Goal: Task Accomplishment & Management: Manage account settings

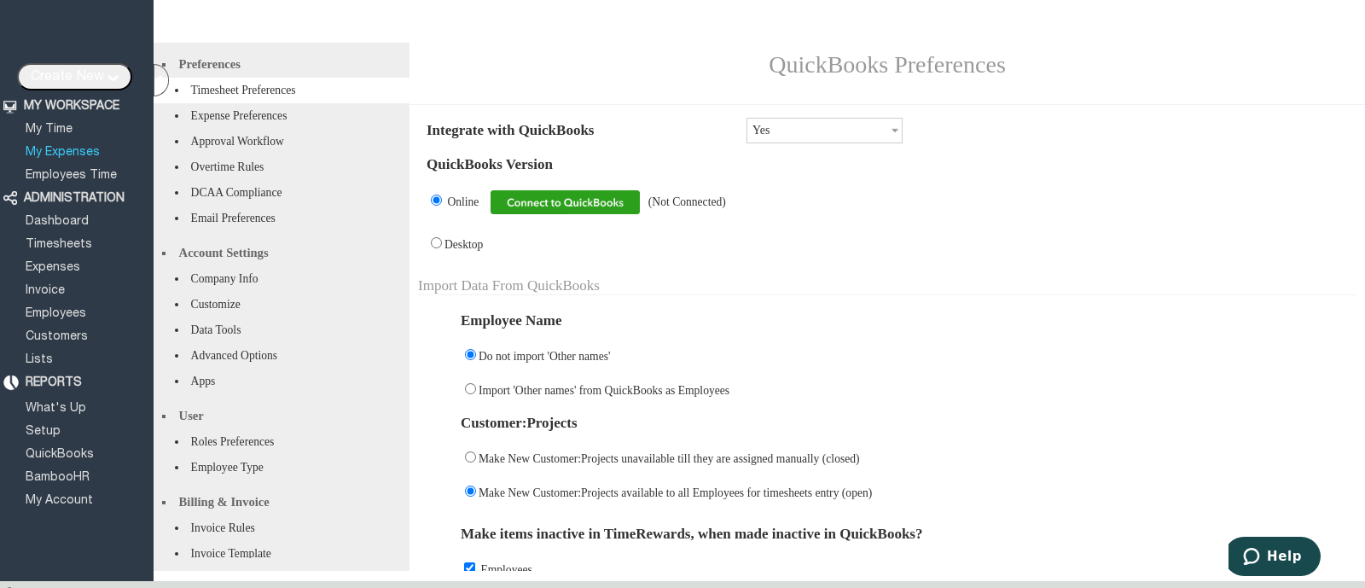
click at [81, 148] on link "My Expenses" at bounding box center [62, 152] width 79 height 11
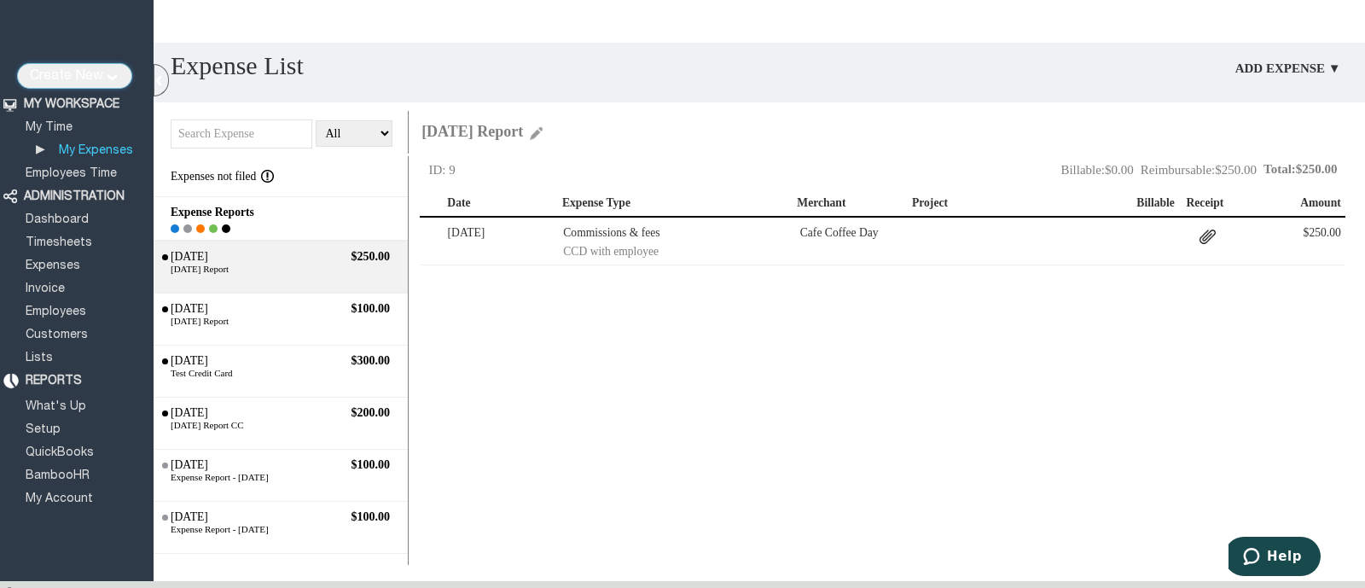
click at [103, 73] on input "Create New" at bounding box center [74, 76] width 115 height 26
click at [1195, 365] on div "Create Report Move Delete ID: 9 Total: $250.00 Reimbursable: $250.00 Billable: …" at bounding box center [892, 360] width 945 height 409
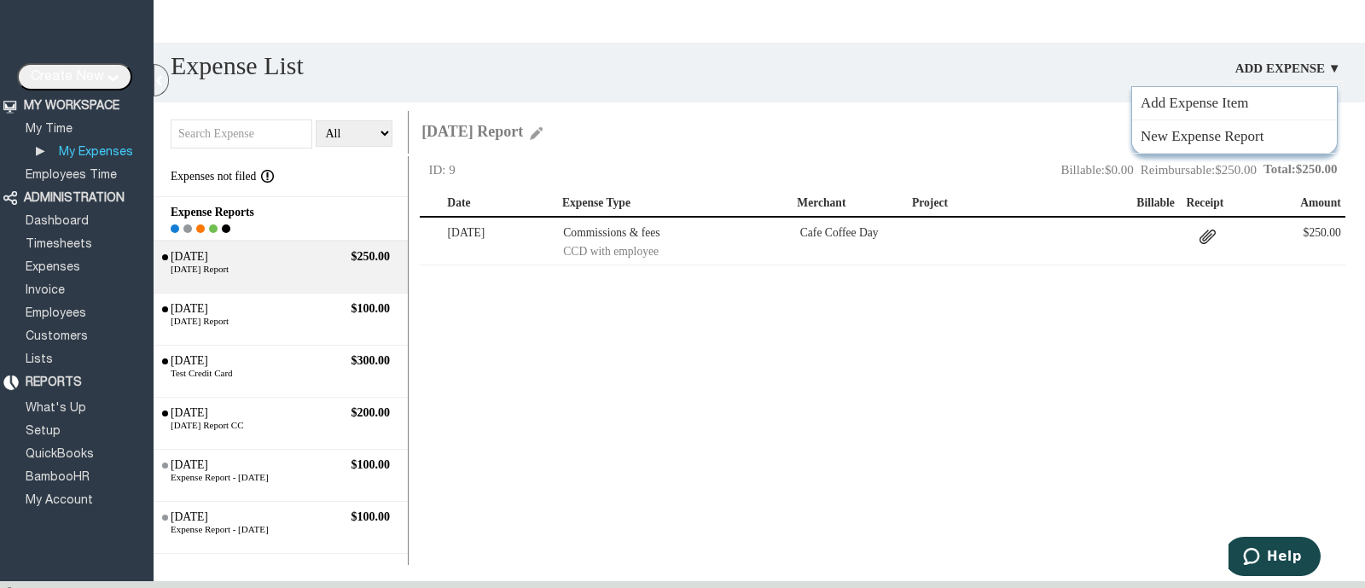
click at [1275, 64] on link "Add Expense ▼" at bounding box center [1288, 68] width 118 height 26
click at [1239, 136] on link "New Expense Report" at bounding box center [1234, 136] width 205 height 33
type input "[DATE]"
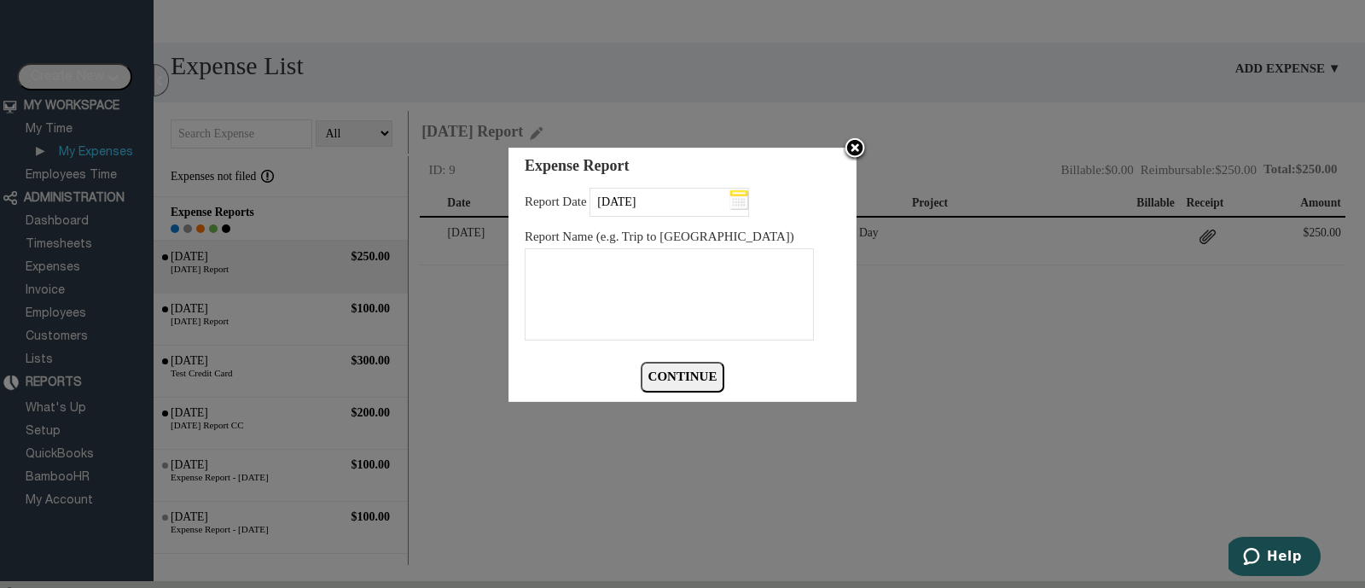
click at [853, 147] on img at bounding box center [855, 149] width 26 height 26
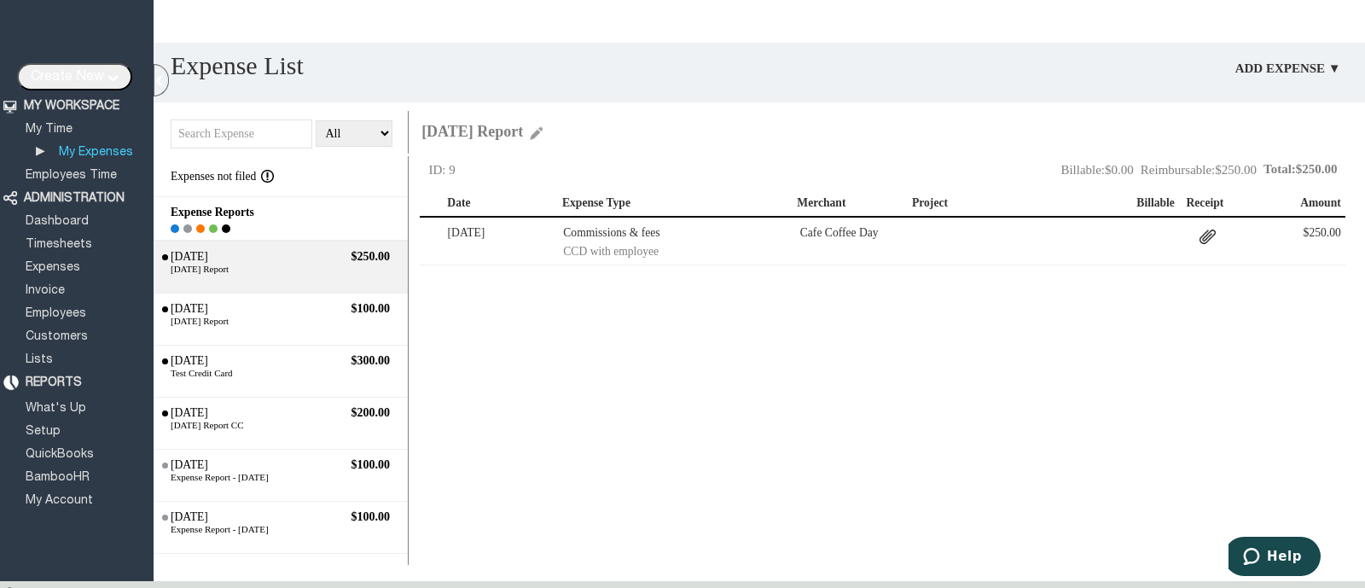
click at [239, 271] on div "[DATE] Report" at bounding box center [280, 269] width 237 height 10
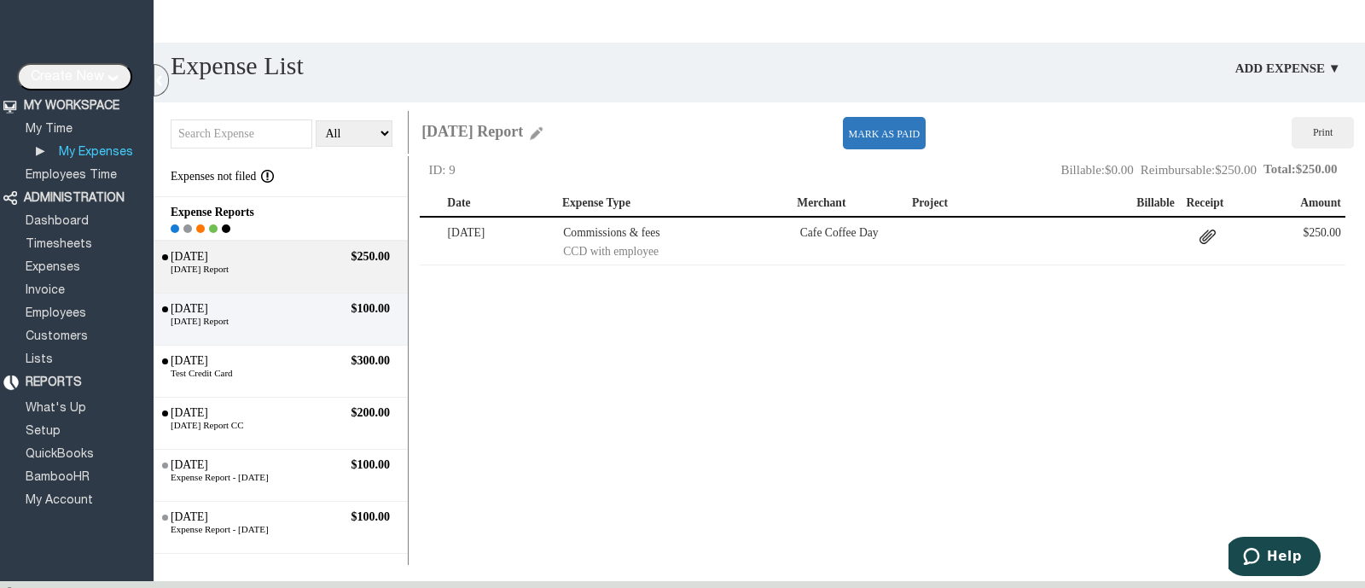
click at [296, 311] on div "[DATE]" at bounding box center [236, 309] width 137 height 14
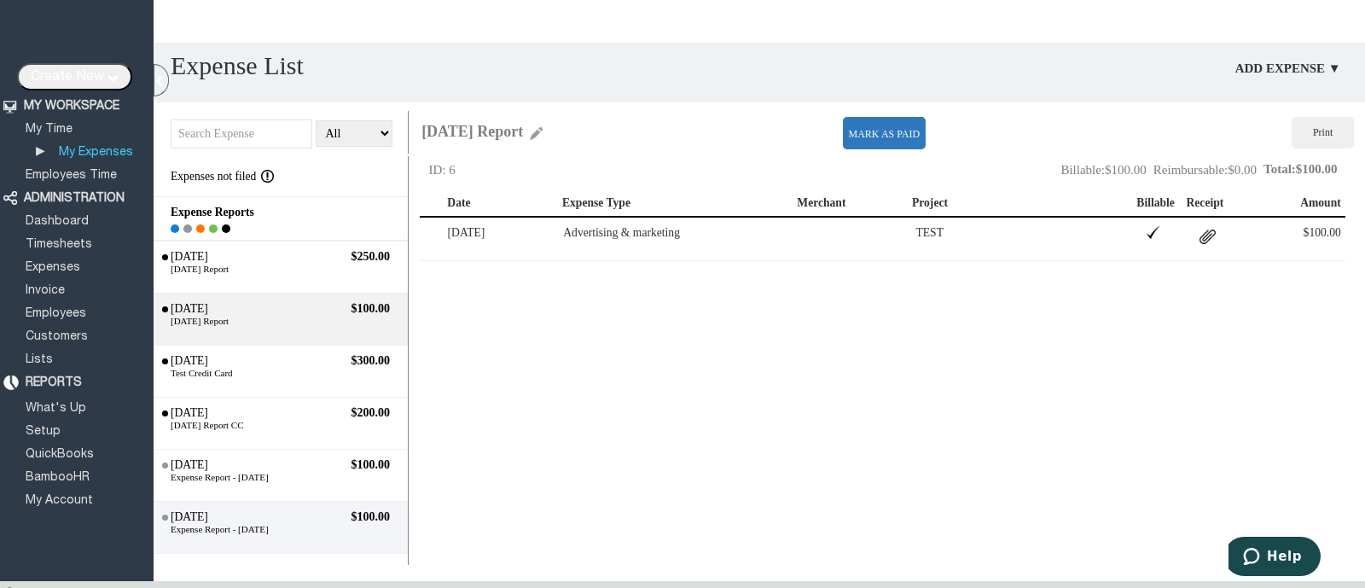
click at [286, 522] on div "[DATE]" at bounding box center [236, 517] width 137 height 14
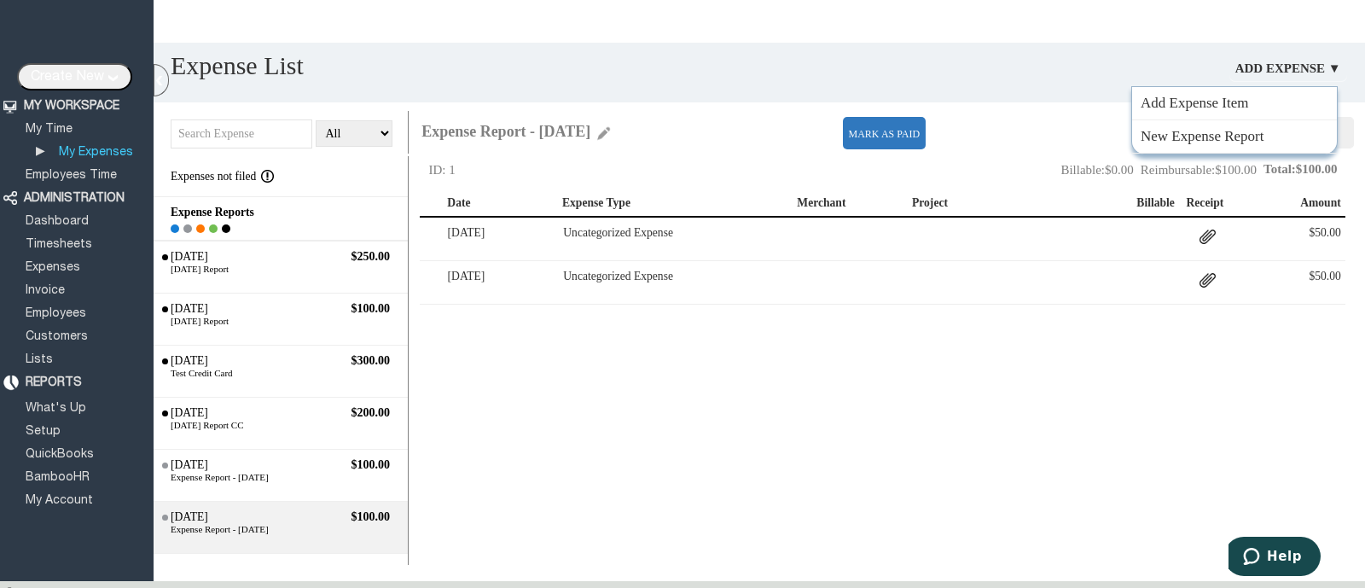
click at [1302, 76] on link "Add Expense ▼" at bounding box center [1288, 68] width 118 height 26
click at [1216, 103] on link "Add Expense Item" at bounding box center [1234, 103] width 205 height 33
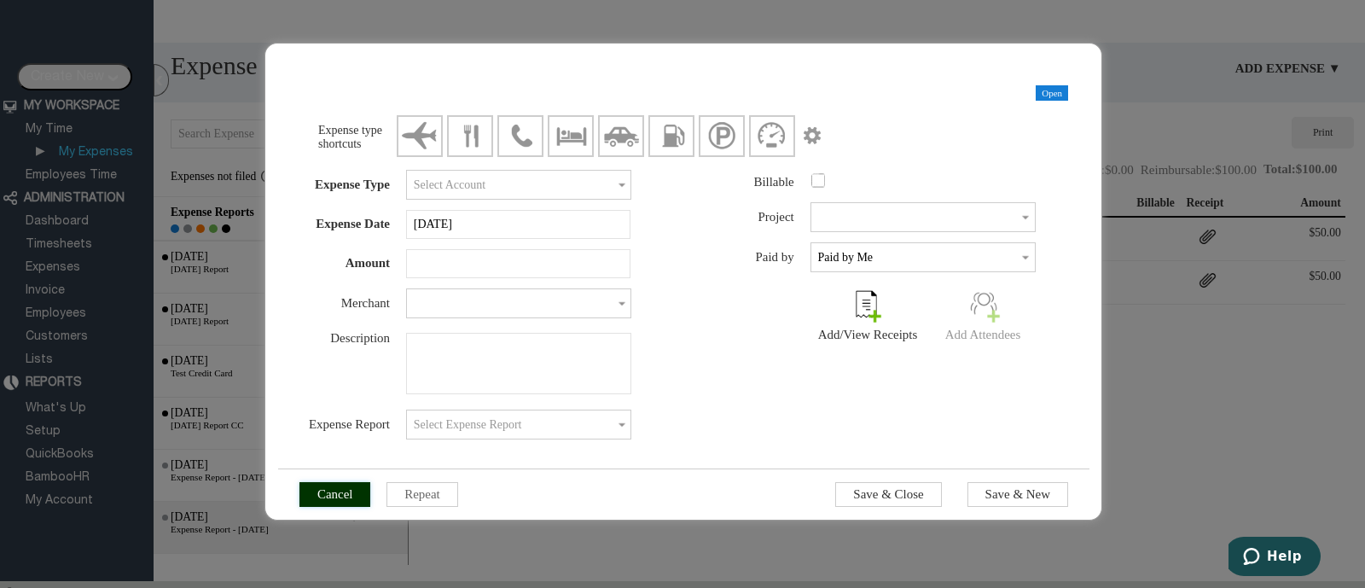
click at [301, 490] on input "Cancel" at bounding box center [335, 494] width 72 height 25
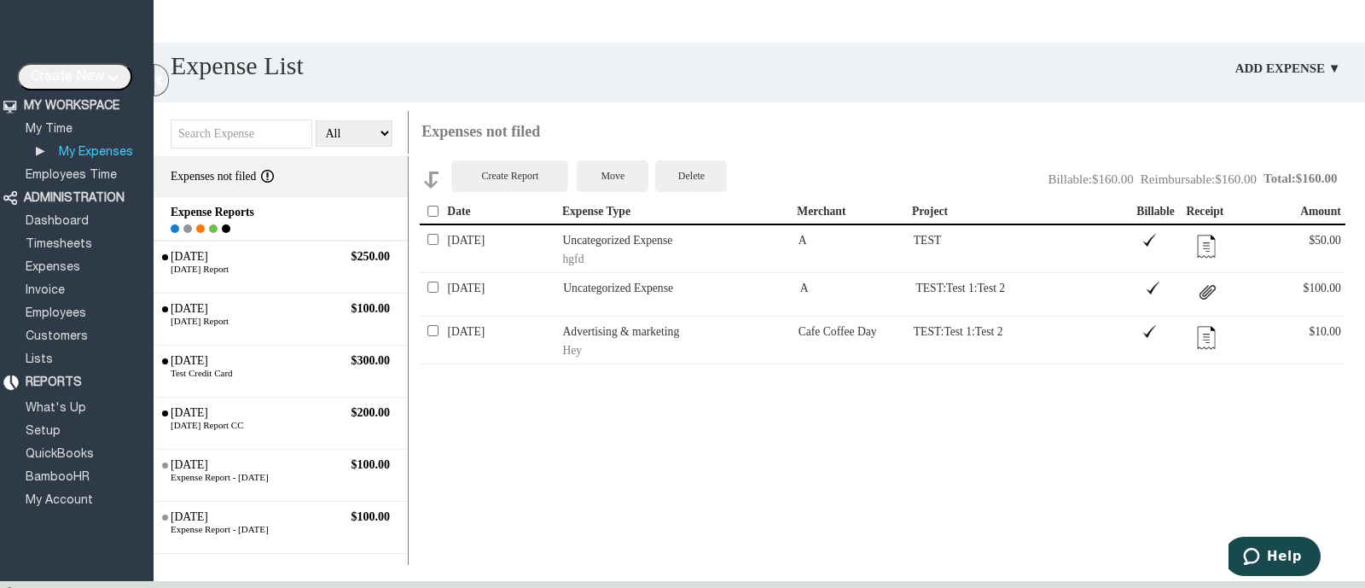
click at [496, 164] on div "Create Report" at bounding box center [509, 176] width 117 height 32
type textarea "Expenses [DATE]"
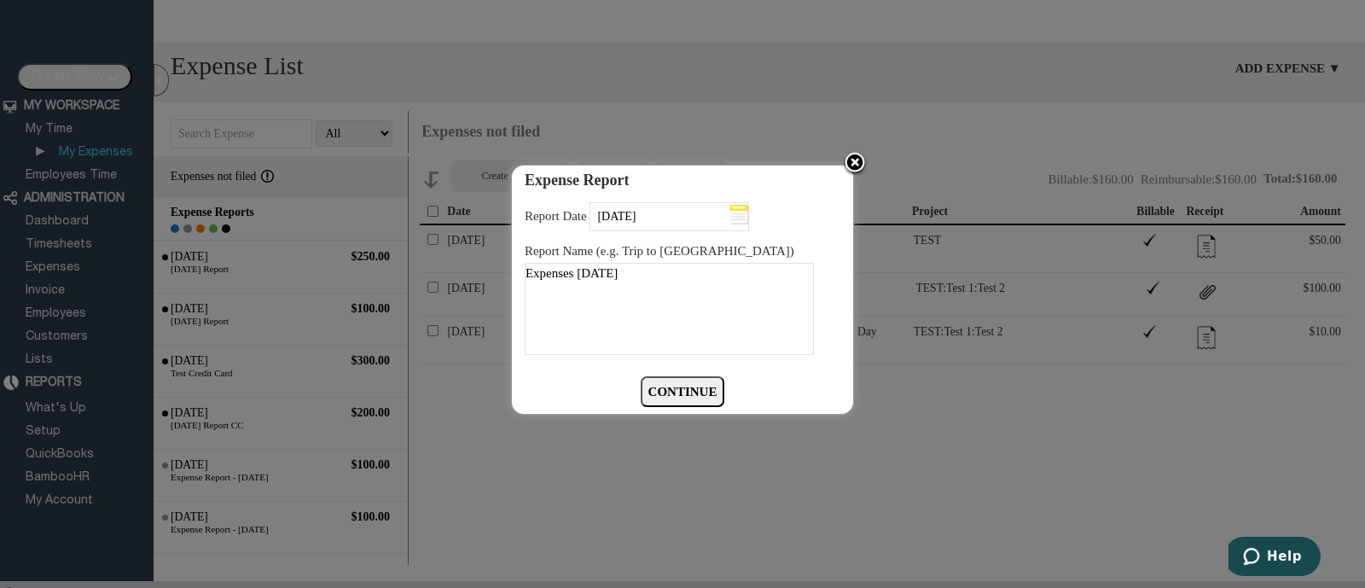
click at [855, 155] on img at bounding box center [855, 164] width 26 height 26
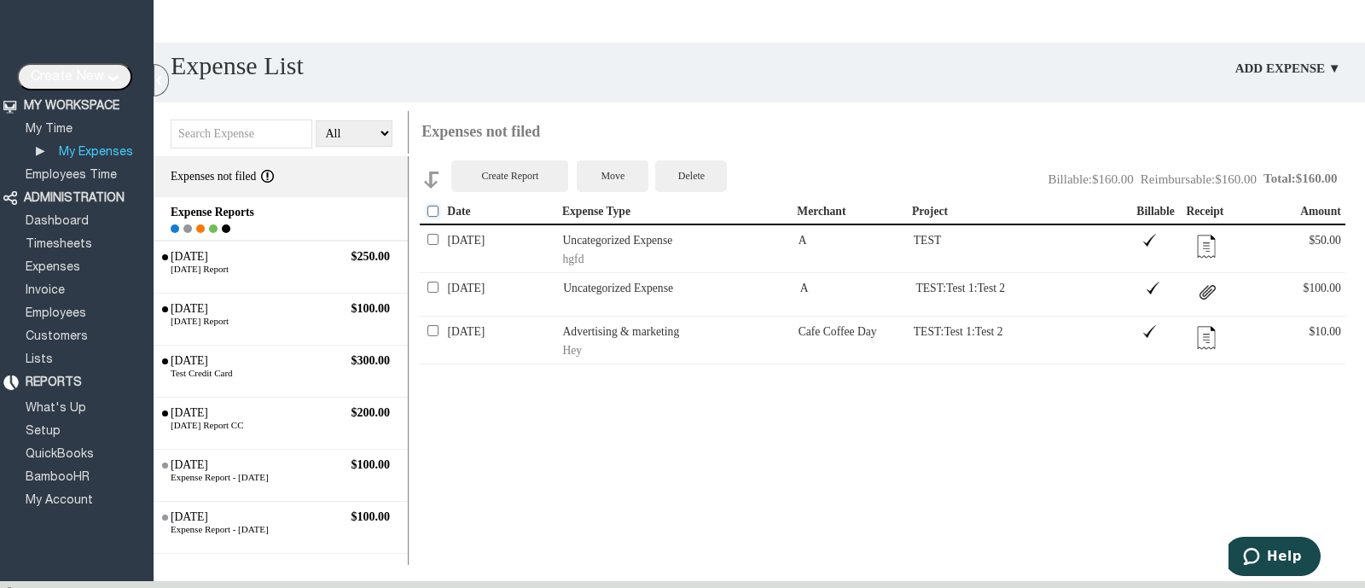
click at [432, 212] on input "checkbox" at bounding box center [432, 211] width 11 height 11
checkbox input "true"
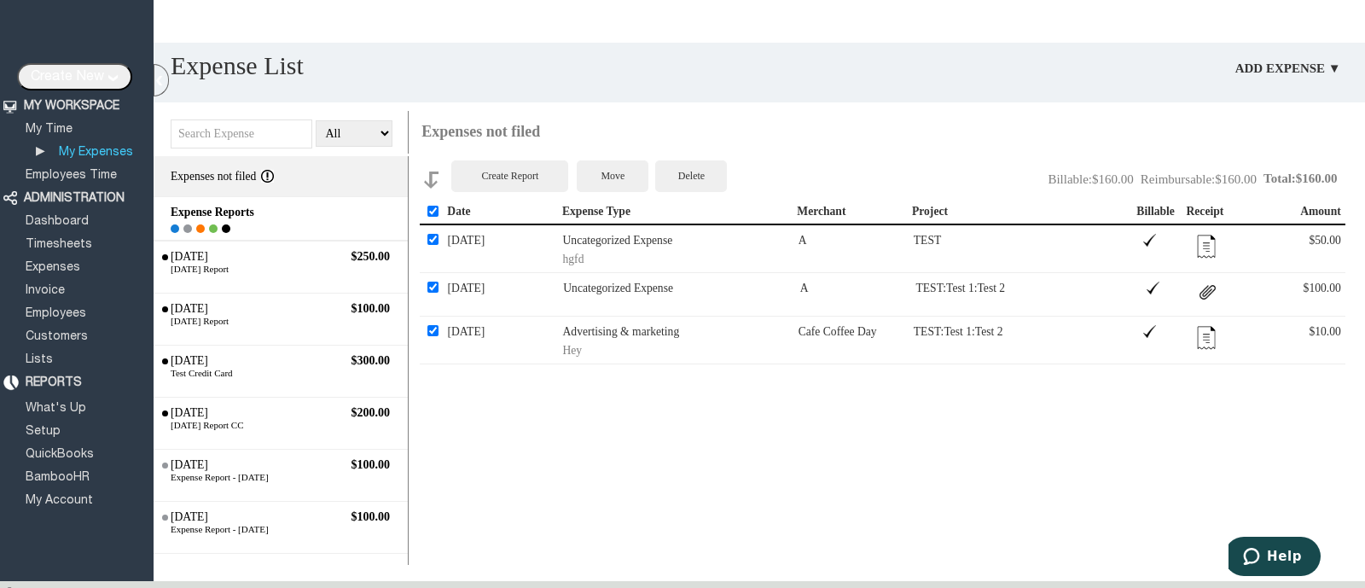
click at [620, 170] on div "Move" at bounding box center [613, 176] width 72 height 32
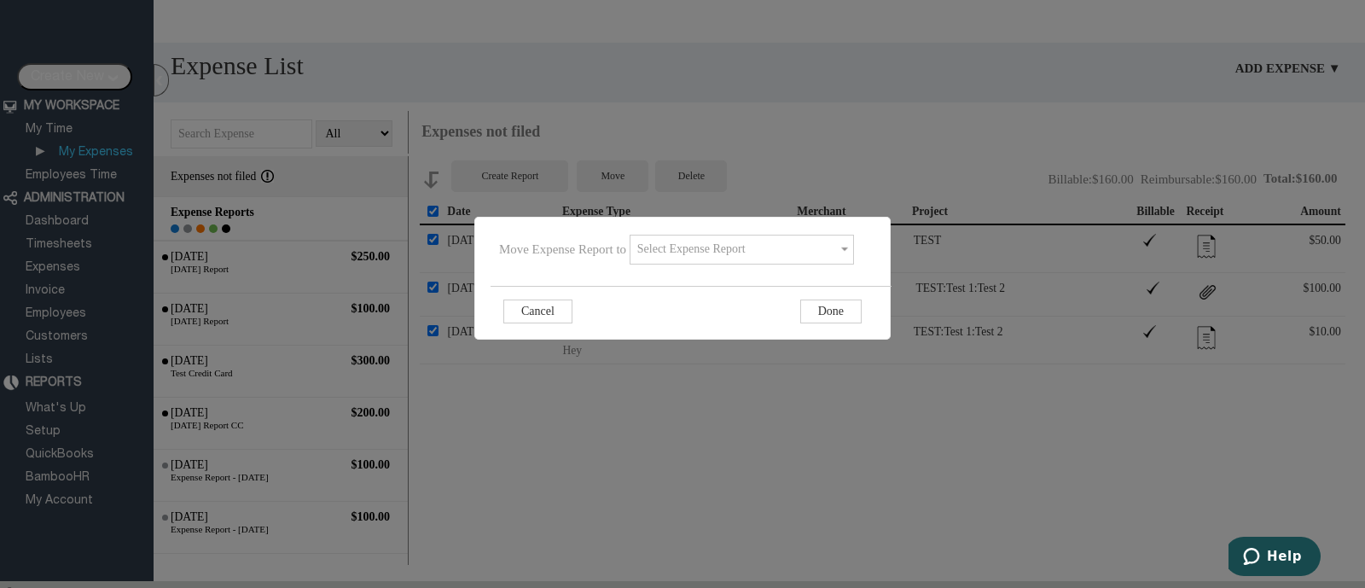
click at [696, 244] on input "text" at bounding box center [741, 250] width 224 height 30
click at [832, 246] on input "text" at bounding box center [741, 250] width 224 height 30
type input "h"
type input "10"
click at [810, 314] on link "Done" at bounding box center [830, 311] width 61 height 24
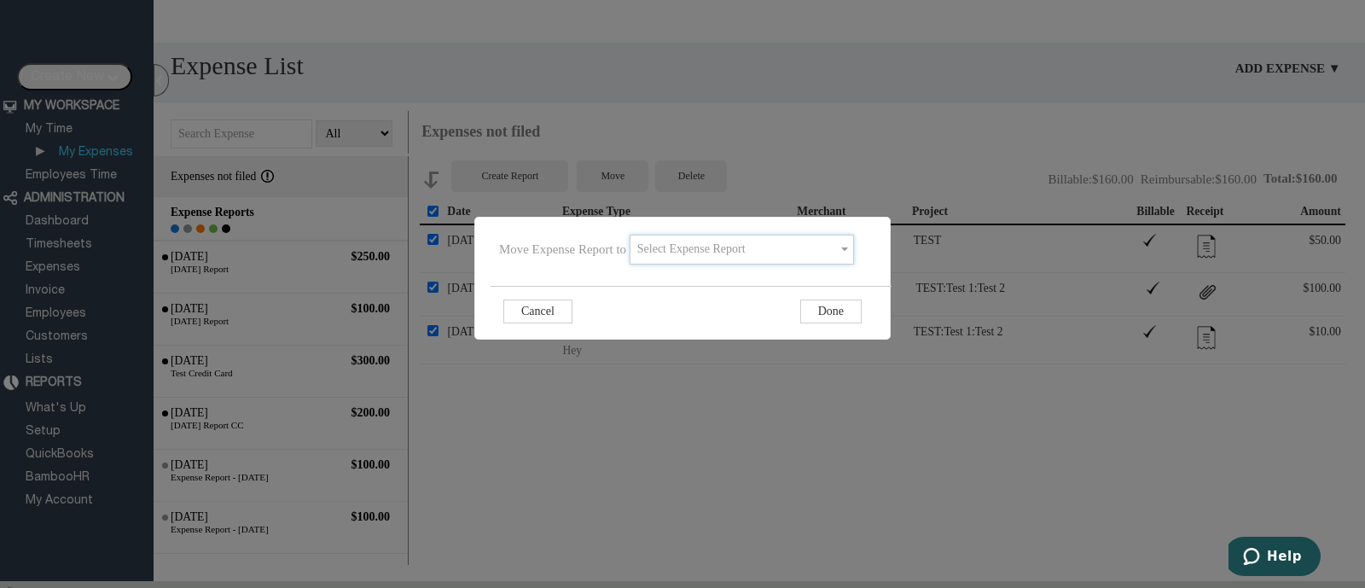
click at [754, 247] on input "text" at bounding box center [741, 250] width 224 height 30
click at [551, 312] on link "Cancel" at bounding box center [537, 311] width 69 height 24
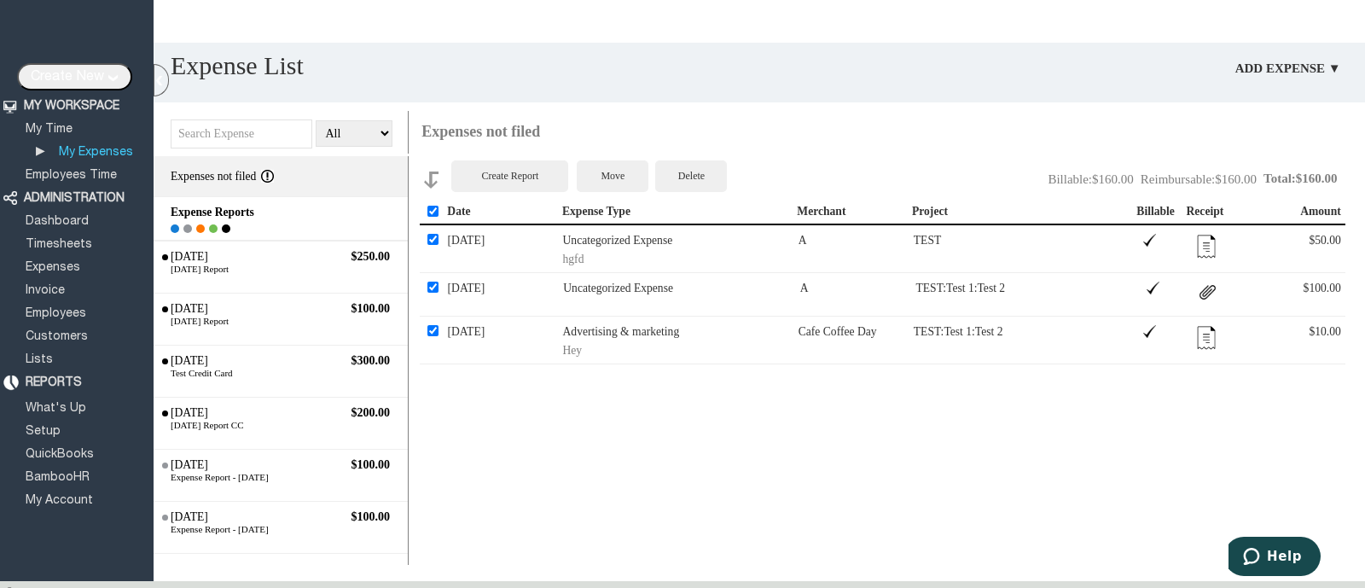
click at [612, 177] on div "Move" at bounding box center [613, 176] width 72 height 32
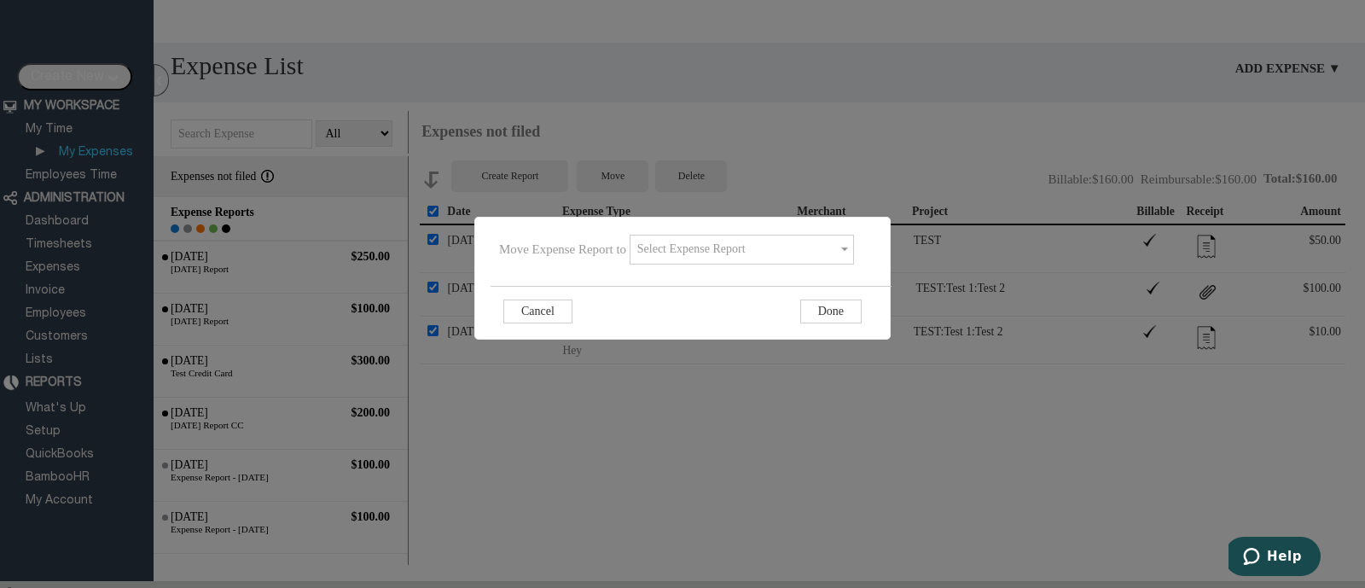
click at [728, 241] on input "text" at bounding box center [741, 250] width 224 height 30
click at [553, 300] on link "Cancel" at bounding box center [537, 311] width 69 height 24
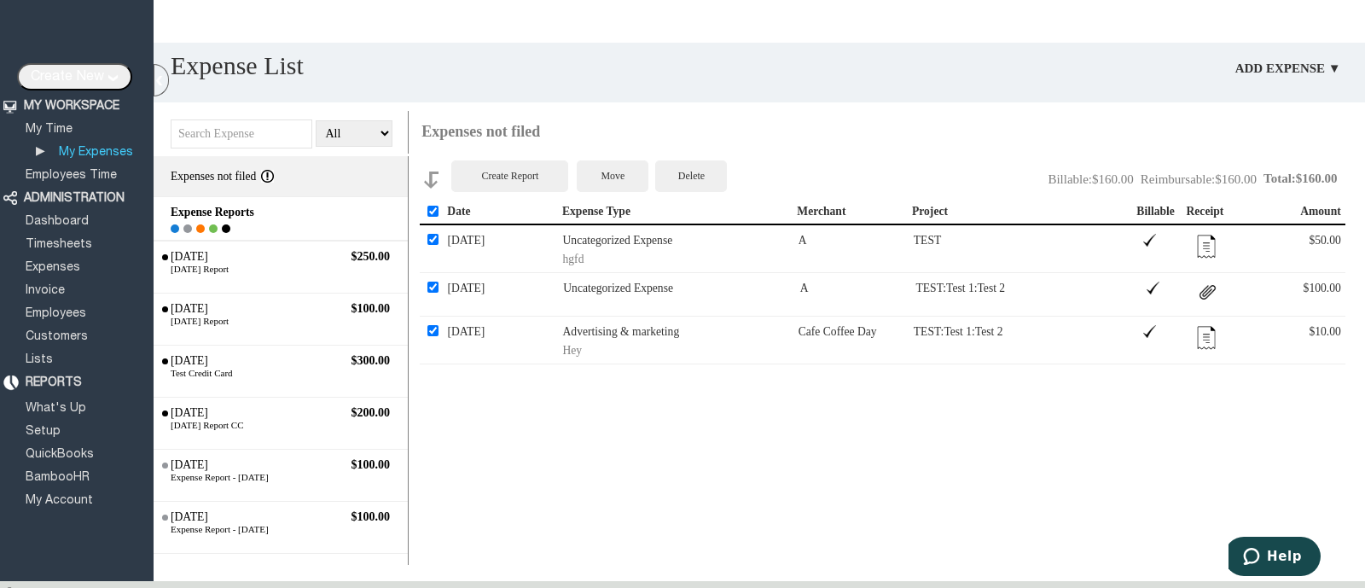
click at [539, 185] on div "Create Report" at bounding box center [509, 176] width 117 height 32
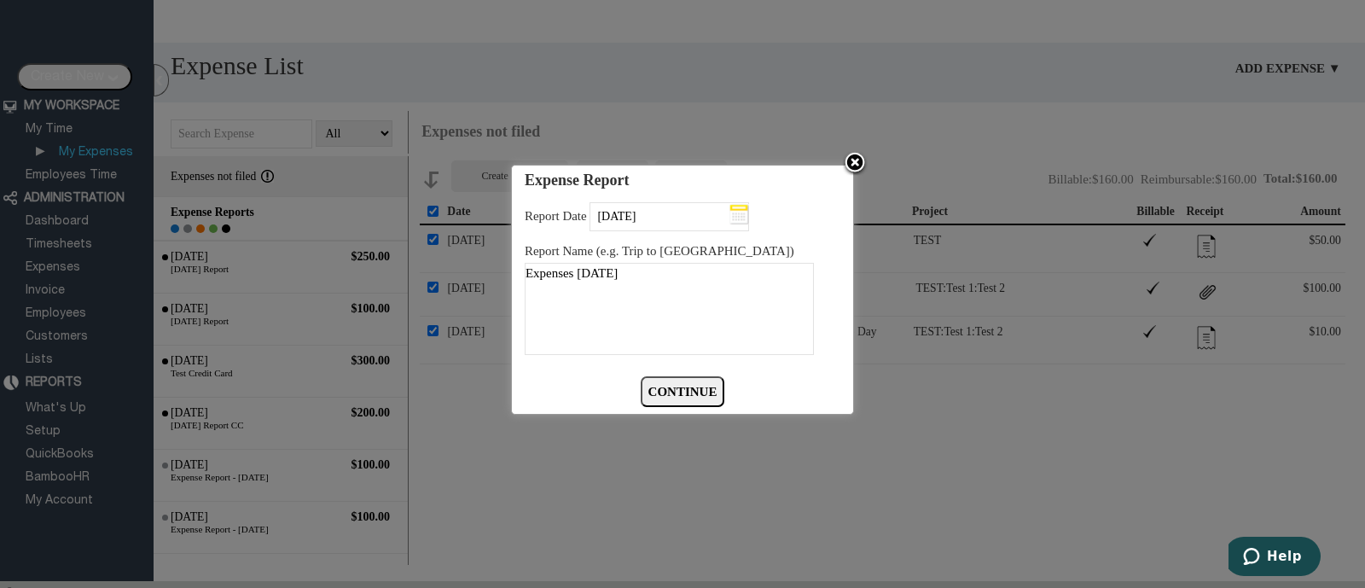
click at [855, 155] on img at bounding box center [855, 164] width 26 height 26
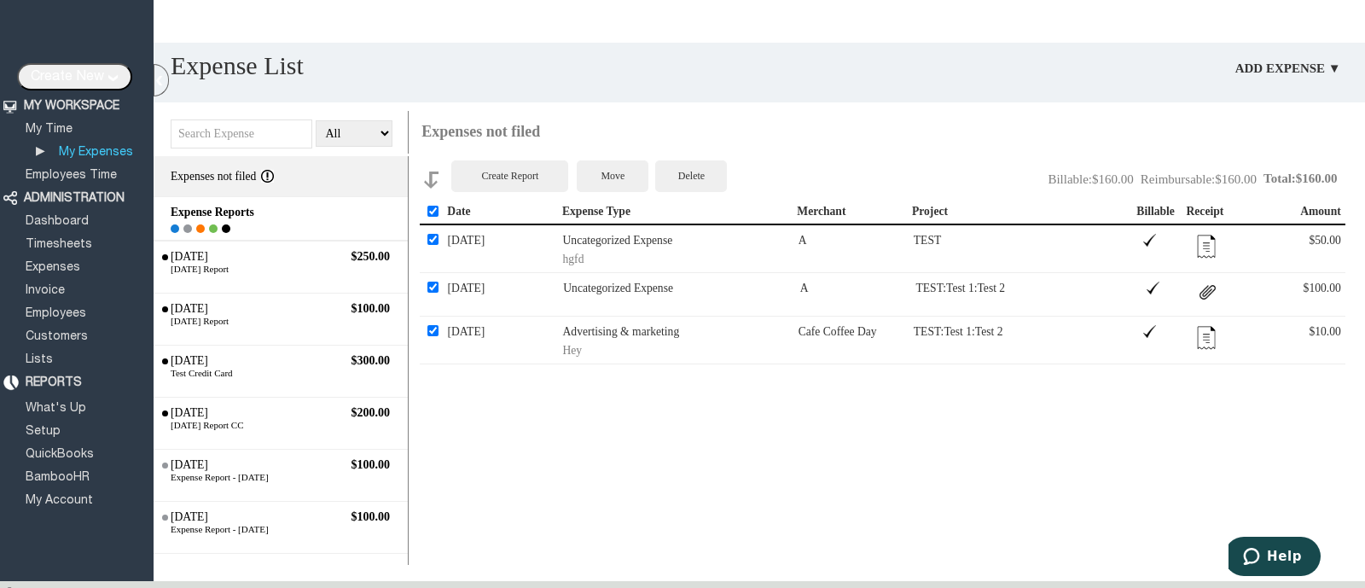
click at [653, 391] on div "Create Report Move Delete Total: $160.00 Reimbursable: $160.00 Billable: $160.0…" at bounding box center [892, 360] width 945 height 409
click at [225, 222] on span "Archived" at bounding box center [225, 210] width 51 height 21
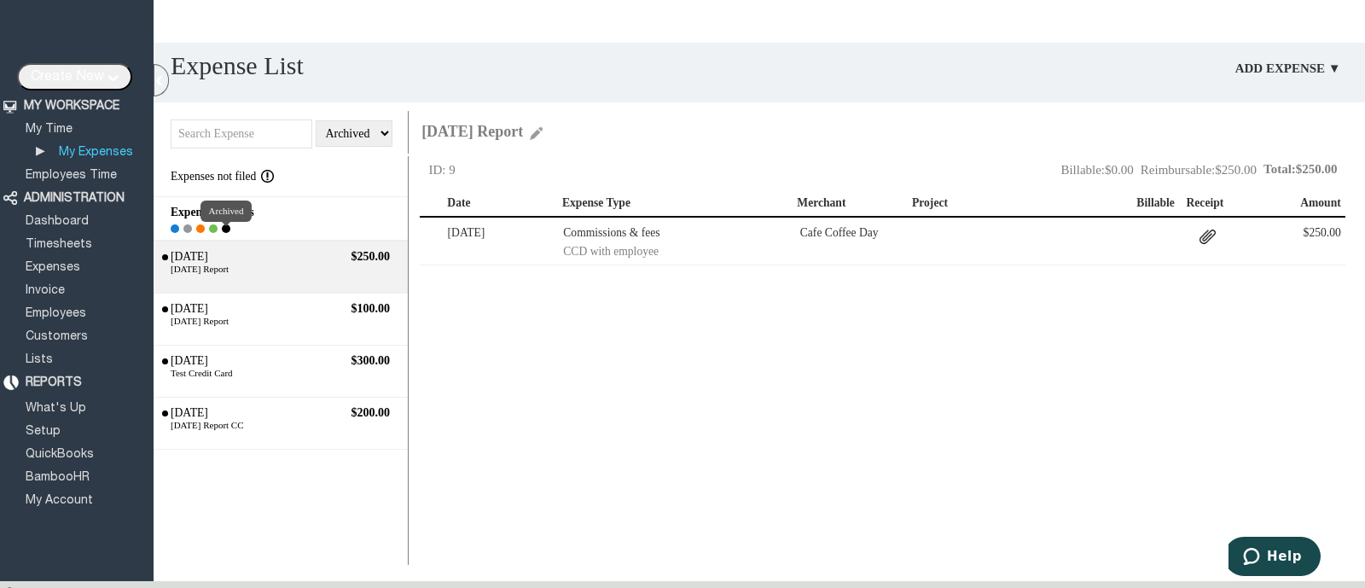
click at [227, 222] on span "Archived" at bounding box center [225, 210] width 51 height 21
click at [372, 131] on select "All Open Submitted Approved Paid Archived" at bounding box center [354, 133] width 76 height 26
select select "All"
click at [316, 120] on select "All Open Submitted Approved Paid Archived" at bounding box center [354, 133] width 76 height 26
click at [547, 128] on div at bounding box center [538, 133] width 17 height 20
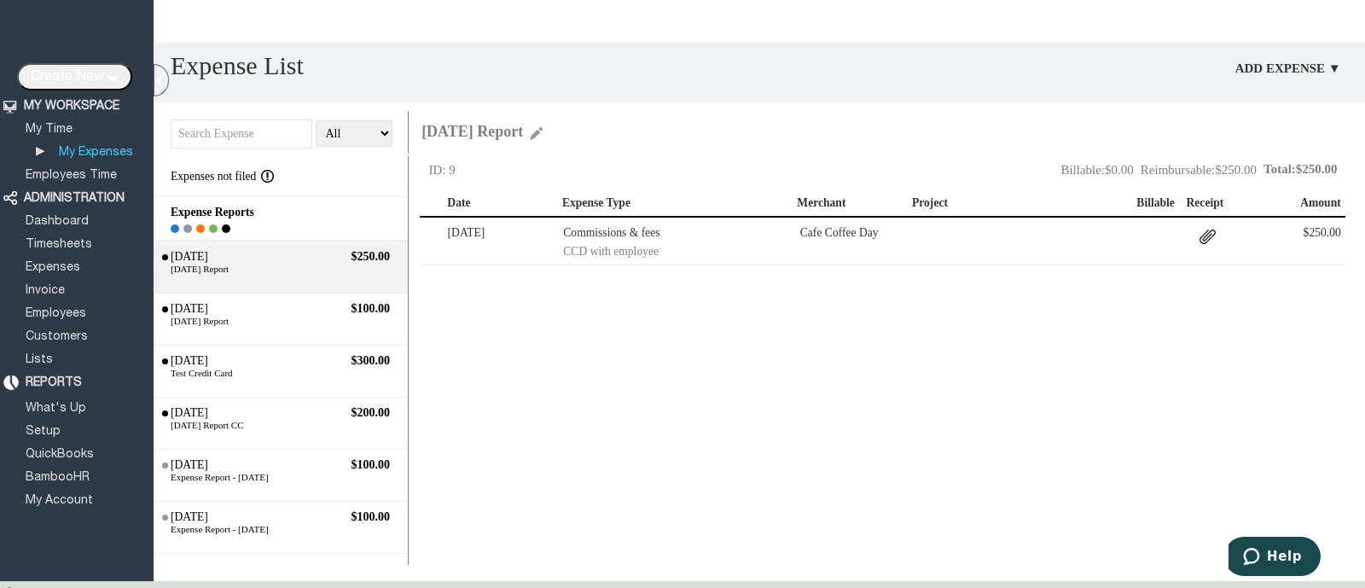
click at [547, 138] on div at bounding box center [538, 133] width 17 height 20
click at [523, 131] on div "[DATE] Report" at bounding box center [472, 132] width 102 height 18
click at [547, 136] on div at bounding box center [538, 133] width 17 height 20
click at [547, 131] on div at bounding box center [538, 133] width 17 height 20
